Goal: Entertainment & Leisure: Consume media (video, audio)

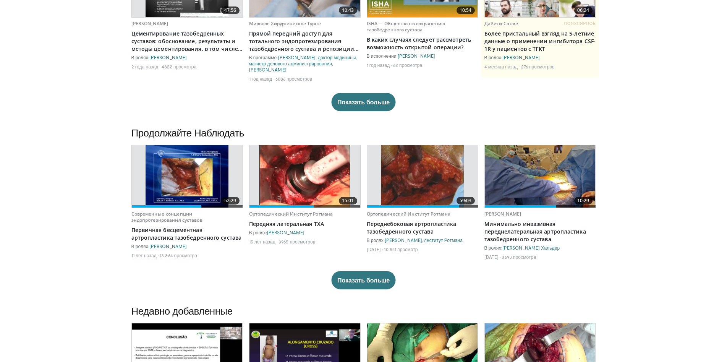
scroll to position [153, 0]
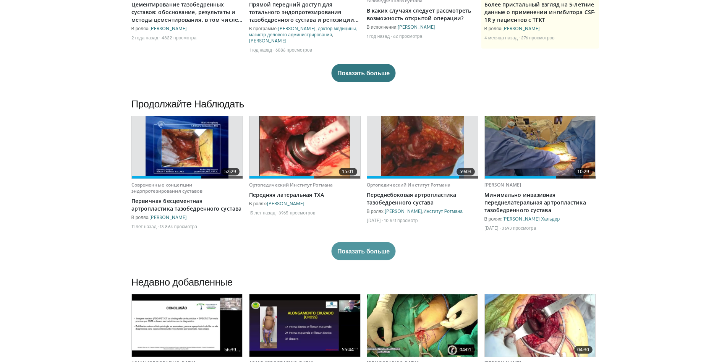
click at [371, 255] on ya-tr-span "Показать больше" at bounding box center [363, 251] width 52 height 8
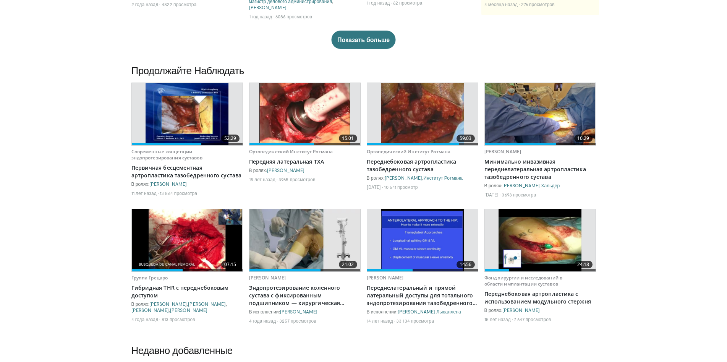
scroll to position [267, 0]
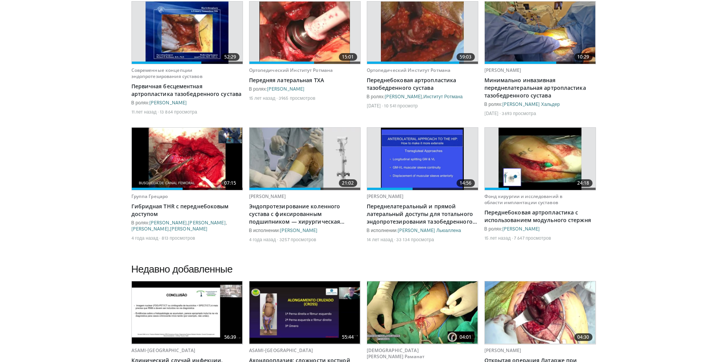
click at [554, 190] on img at bounding box center [539, 159] width 83 height 62
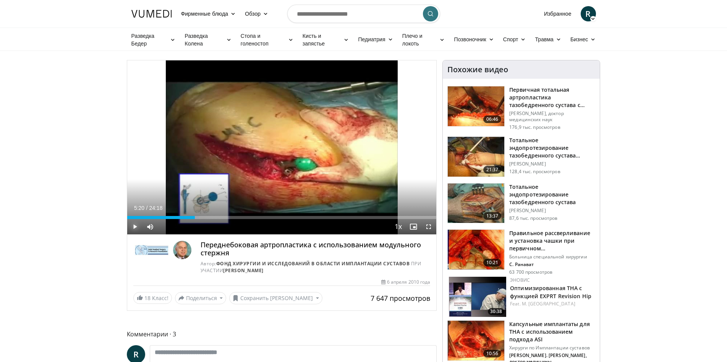
click at [134, 222] on span "Video Player" at bounding box center [134, 226] width 15 height 15
click at [134, 216] on div "Progress Bar" at bounding box center [134, 217] width 1 height 3
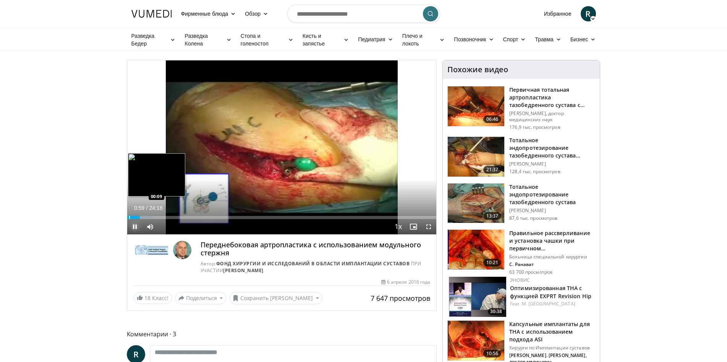
click at [129, 216] on div "Progress Bar" at bounding box center [129, 217] width 1 height 3
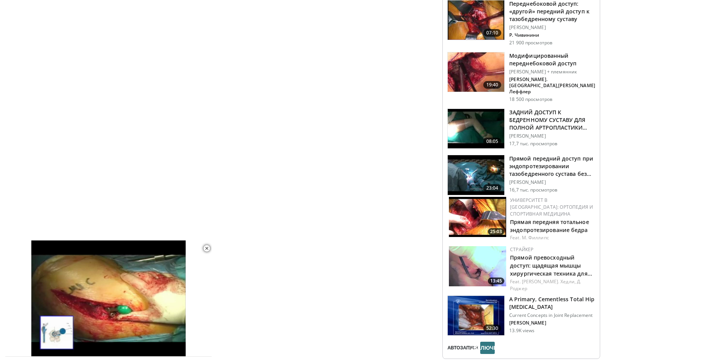
scroll to position [764, 0]
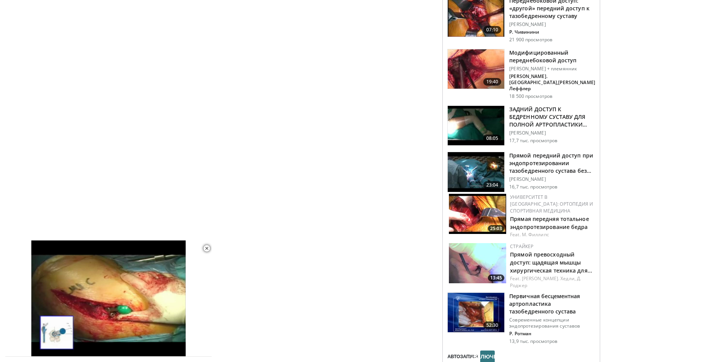
click at [477, 293] on img at bounding box center [476, 313] width 57 height 40
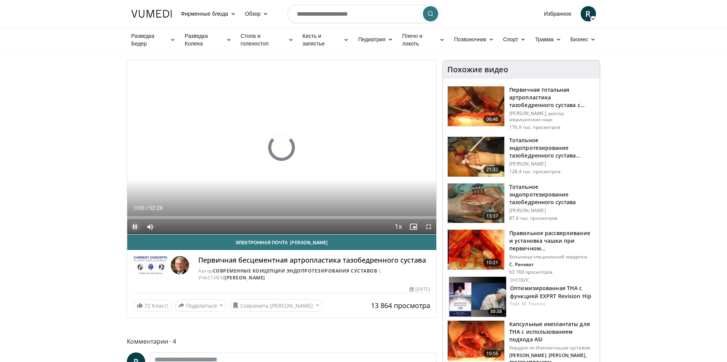
click at [135, 224] on span "Video Player" at bounding box center [134, 226] width 15 height 15
